Goal: Find specific page/section: Find specific page/section

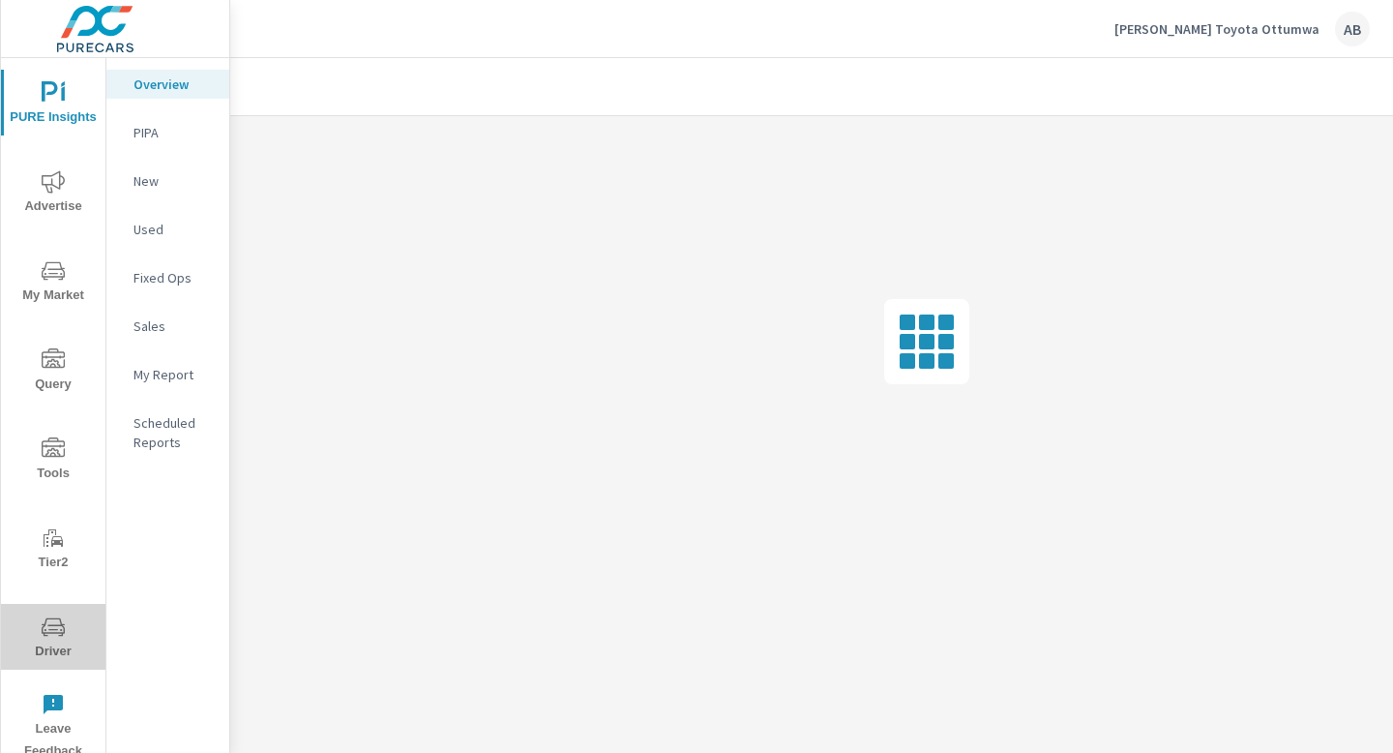
click at [49, 647] on span "Driver" at bounding box center [53, 638] width 93 height 47
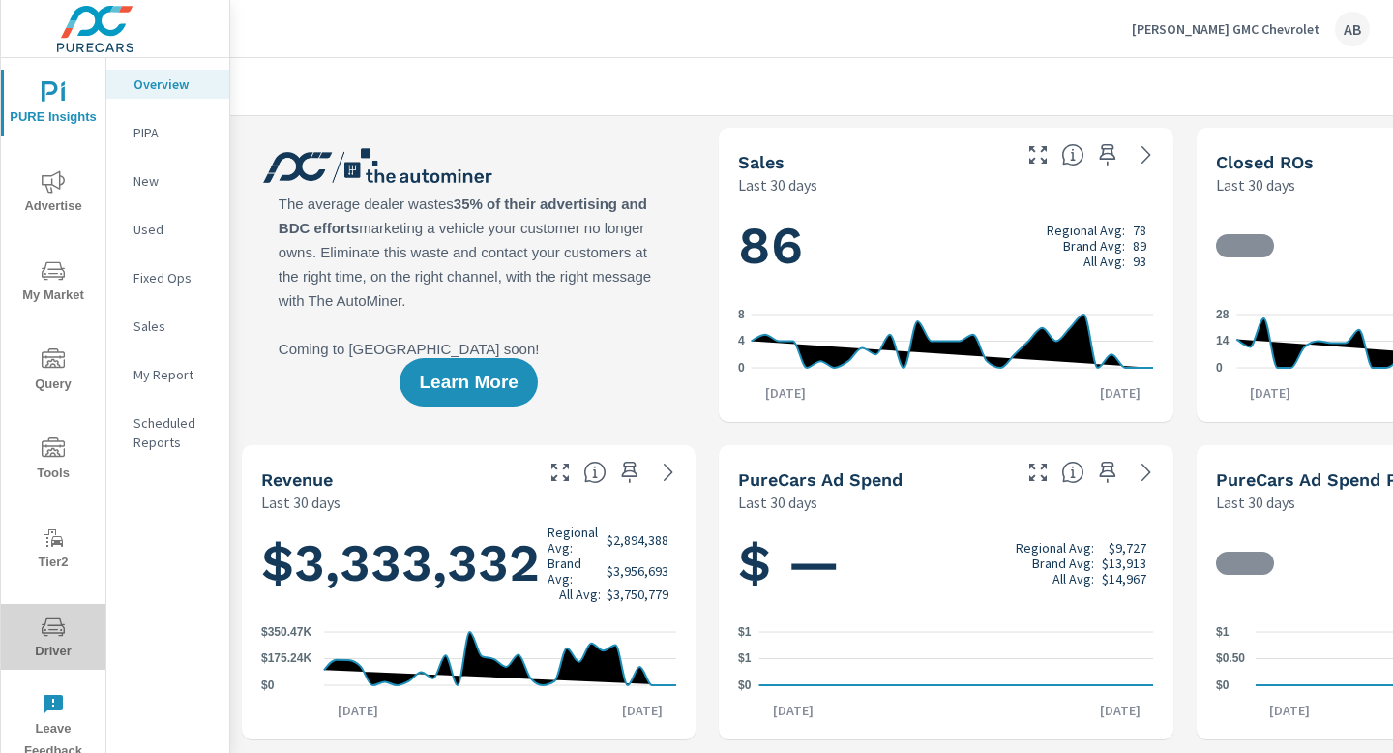
click at [63, 632] on icon "nav menu" at bounding box center [53, 626] width 23 height 18
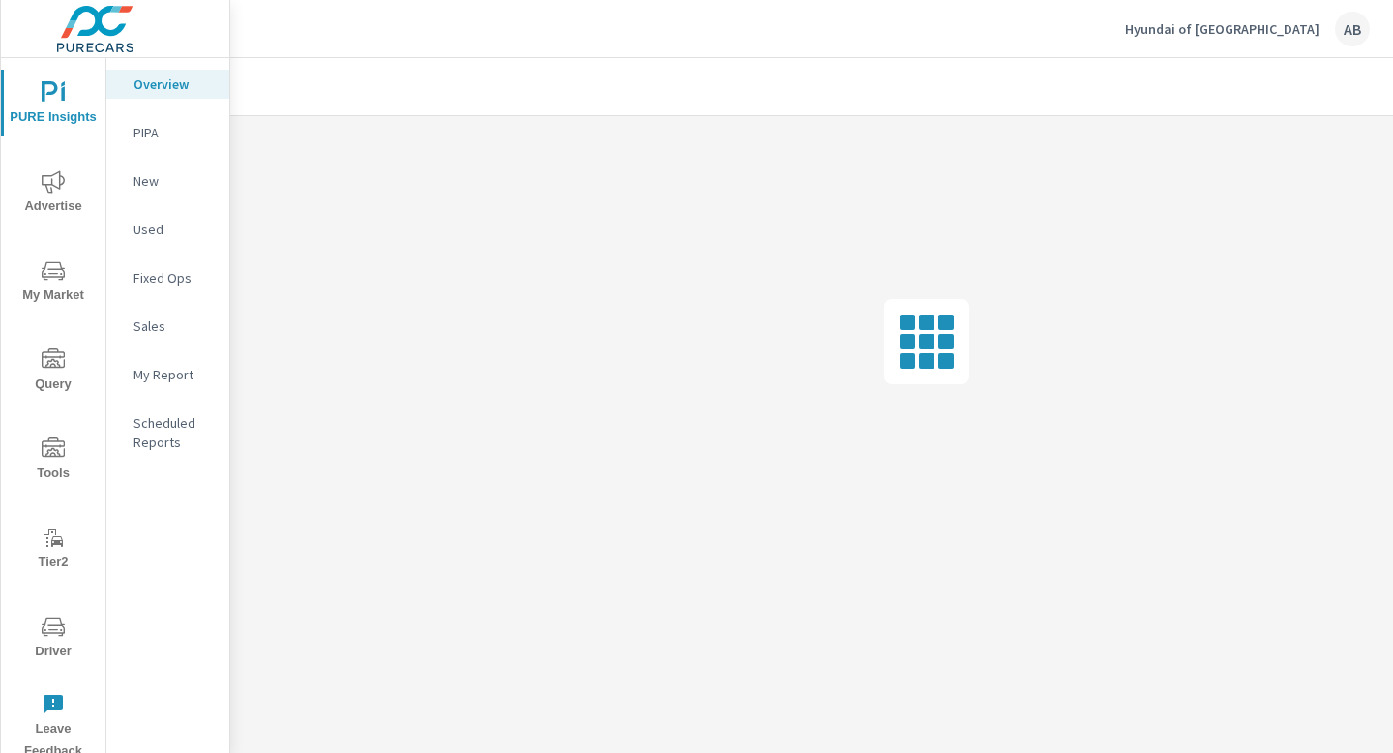
click at [53, 627] on icon "nav menu" at bounding box center [53, 626] width 23 height 23
